Goal: Connect with others: Connect with other users

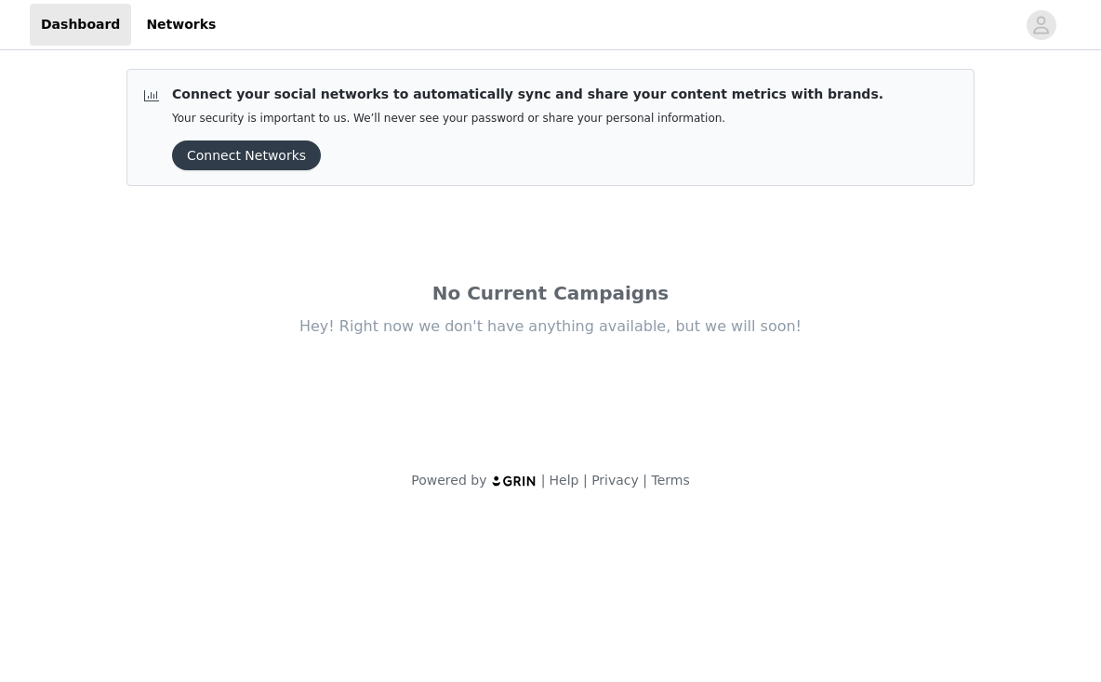
click at [228, 146] on button "Connect Networks" at bounding box center [246, 155] width 149 height 30
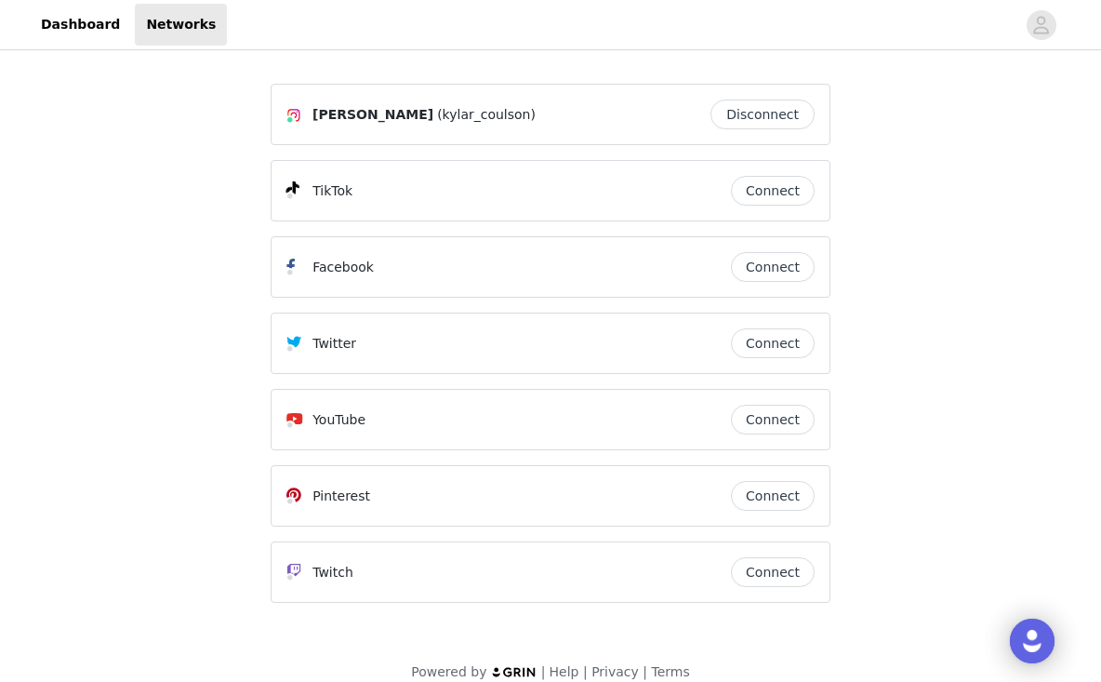
click at [747, 199] on button "Connect" at bounding box center [773, 191] width 84 height 30
click at [781, 192] on button "Connect" at bounding box center [773, 191] width 84 height 30
click at [773, 194] on button "Connect" at bounding box center [773, 191] width 84 height 30
click at [775, 192] on button "Connect" at bounding box center [773, 191] width 84 height 30
click at [78, 19] on link "Dashboard" at bounding box center [80, 25] width 101 height 42
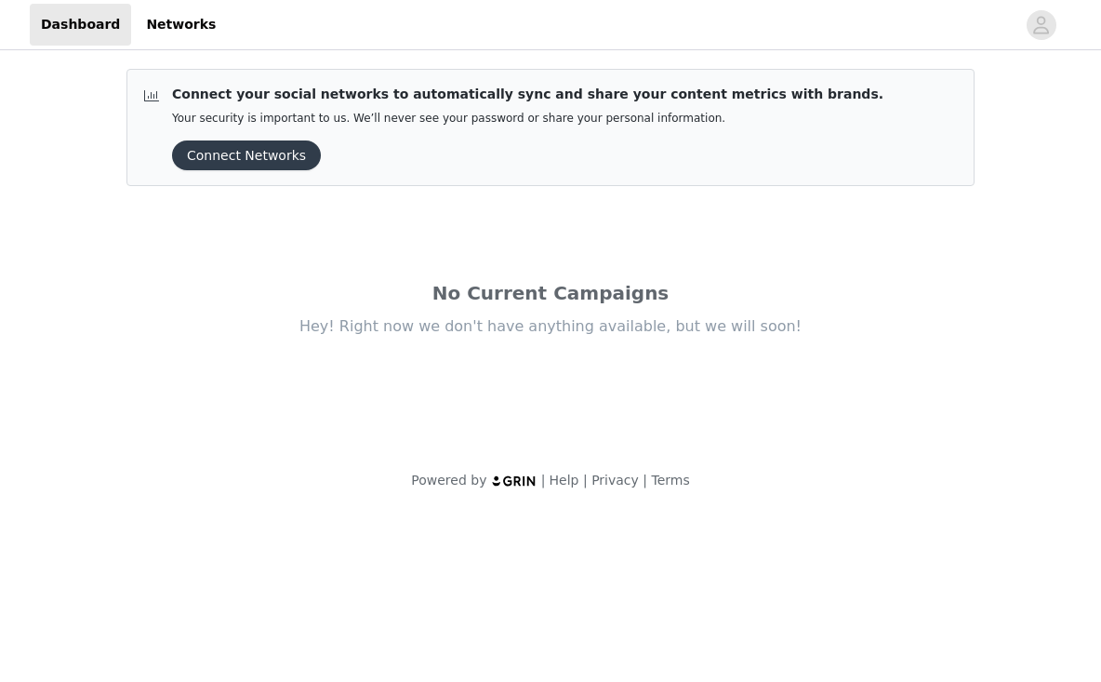
click at [242, 153] on button "Connect Networks" at bounding box center [246, 155] width 149 height 30
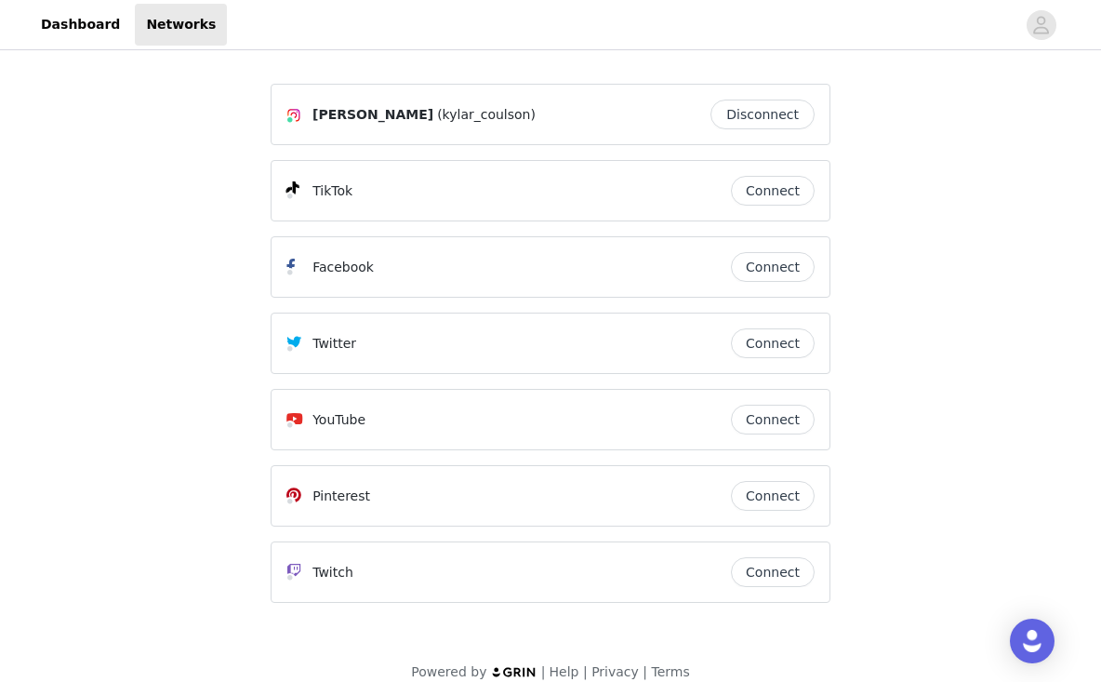
click at [777, 180] on button "Connect" at bounding box center [773, 191] width 84 height 30
